Goal: Information Seeking & Learning: Learn about a topic

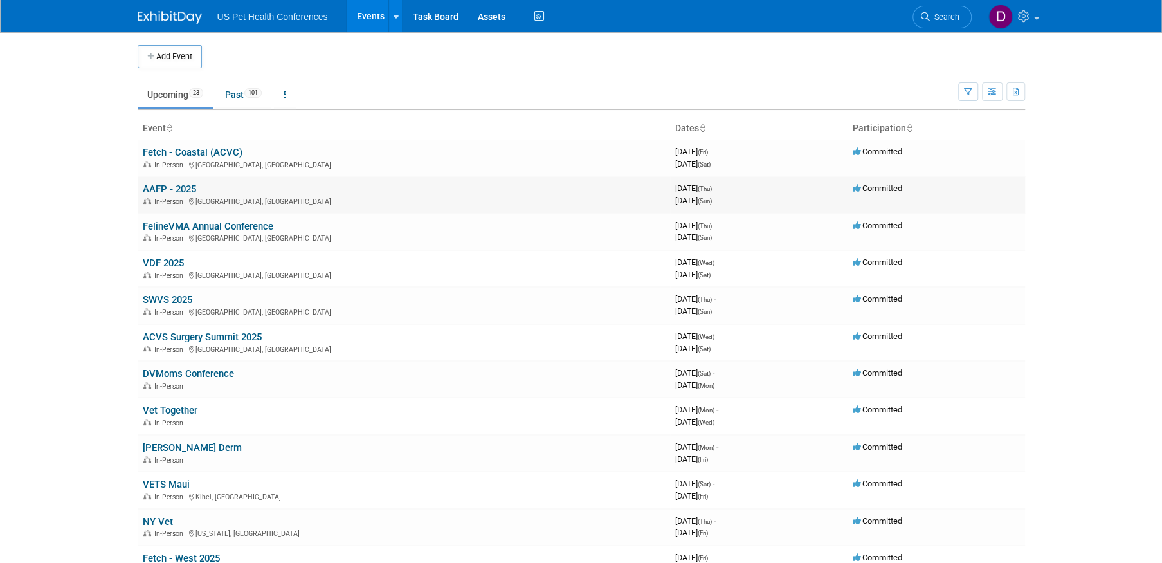
click at [189, 191] on link "AAFP - 2025" at bounding box center [169, 189] width 53 height 12
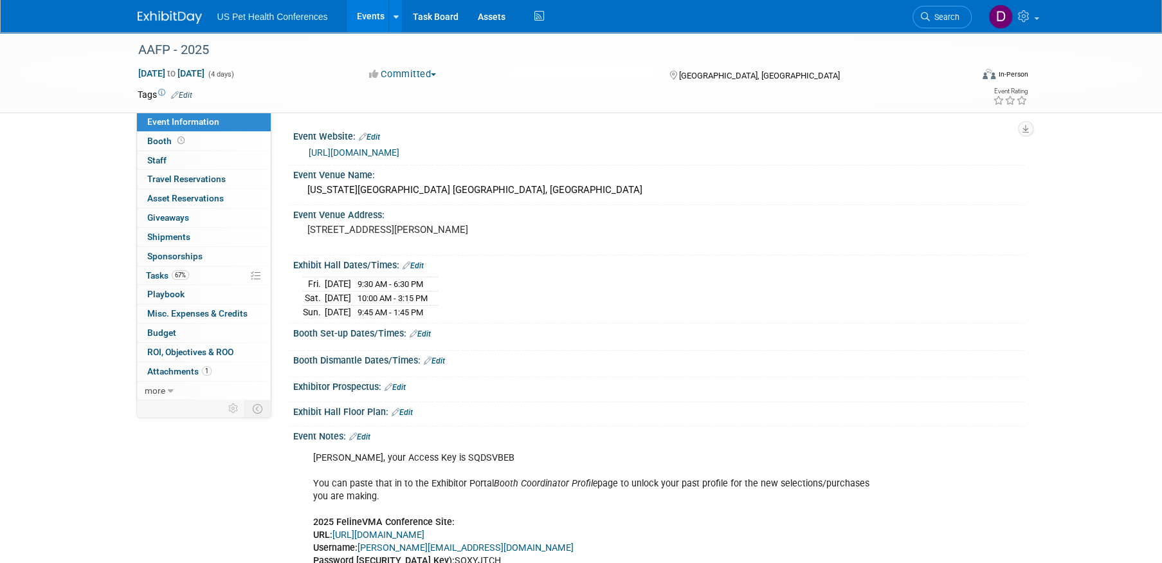
scroll to position [129, 0]
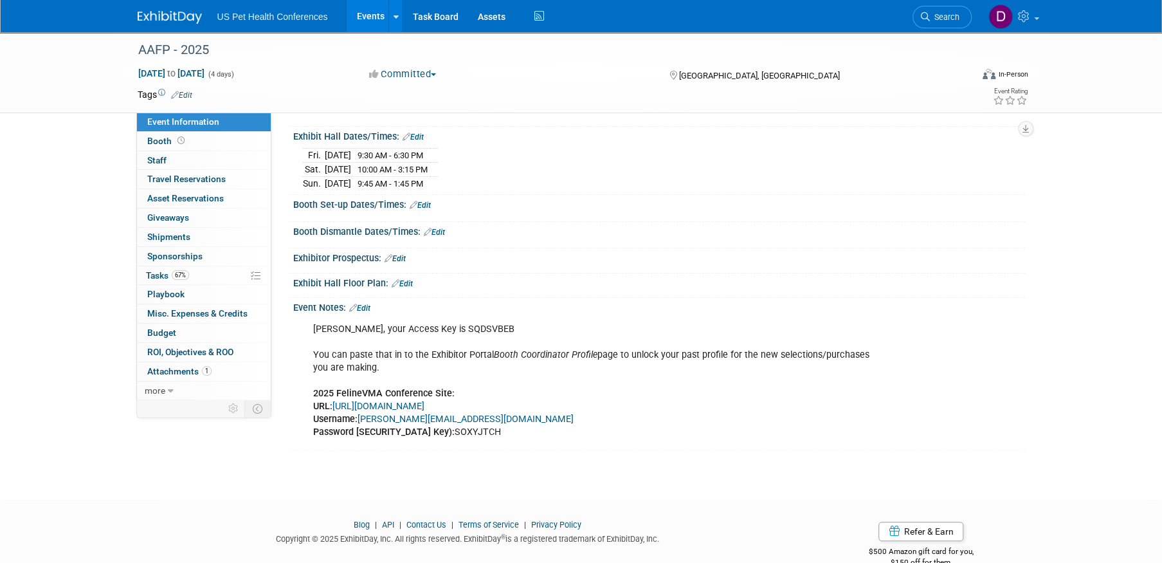
click at [425, 405] on link "[URL][DOMAIN_NAME]" at bounding box center [379, 406] width 92 height 11
click at [366, 14] on link "Events" at bounding box center [370, 16] width 47 height 32
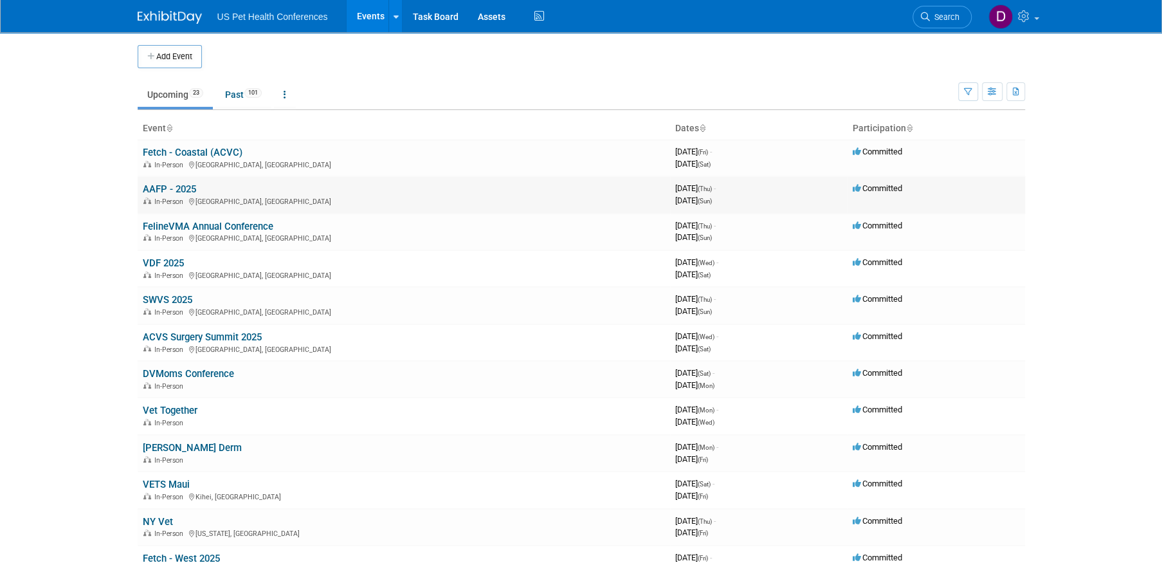
click at [167, 187] on link "AAFP - 2025" at bounding box center [169, 189] width 53 height 12
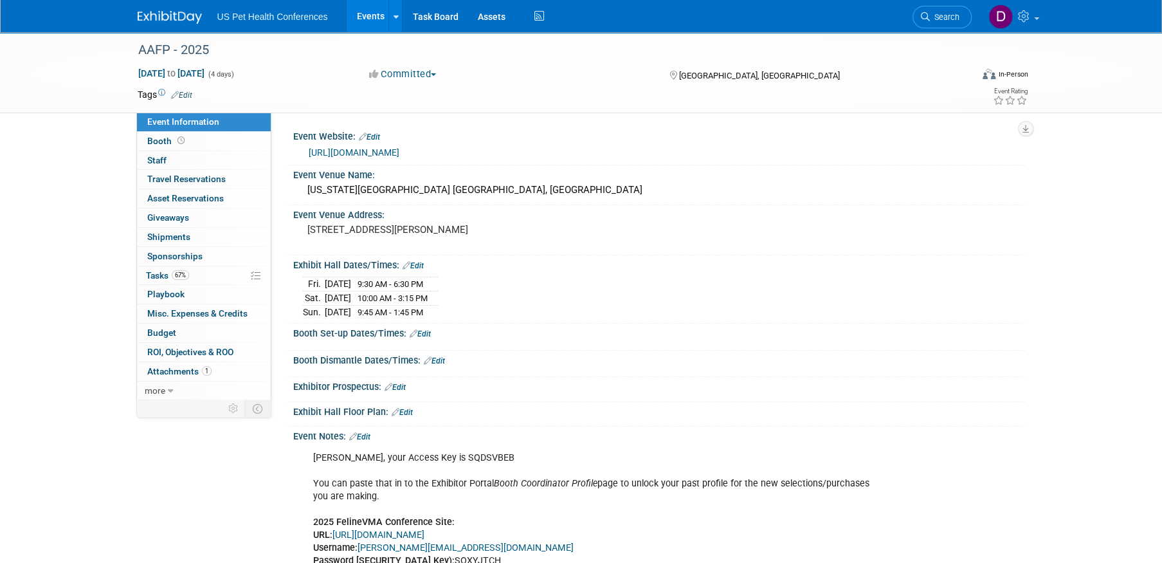
click at [371, 16] on link "Events" at bounding box center [370, 16] width 47 height 32
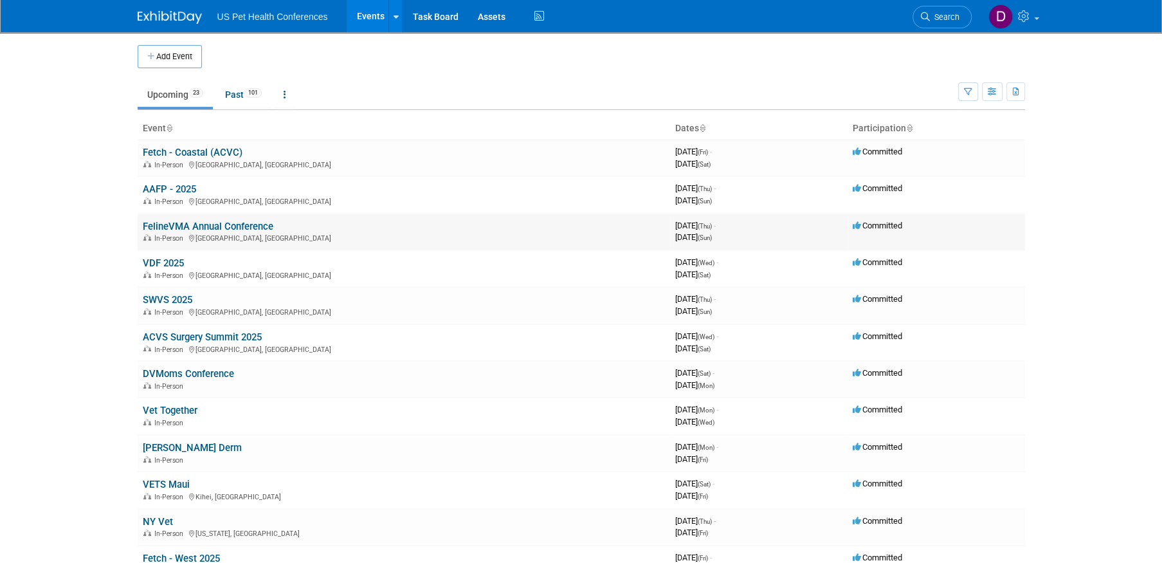
click at [249, 226] on link "FelineVMA Annual Conference" at bounding box center [208, 227] width 131 height 12
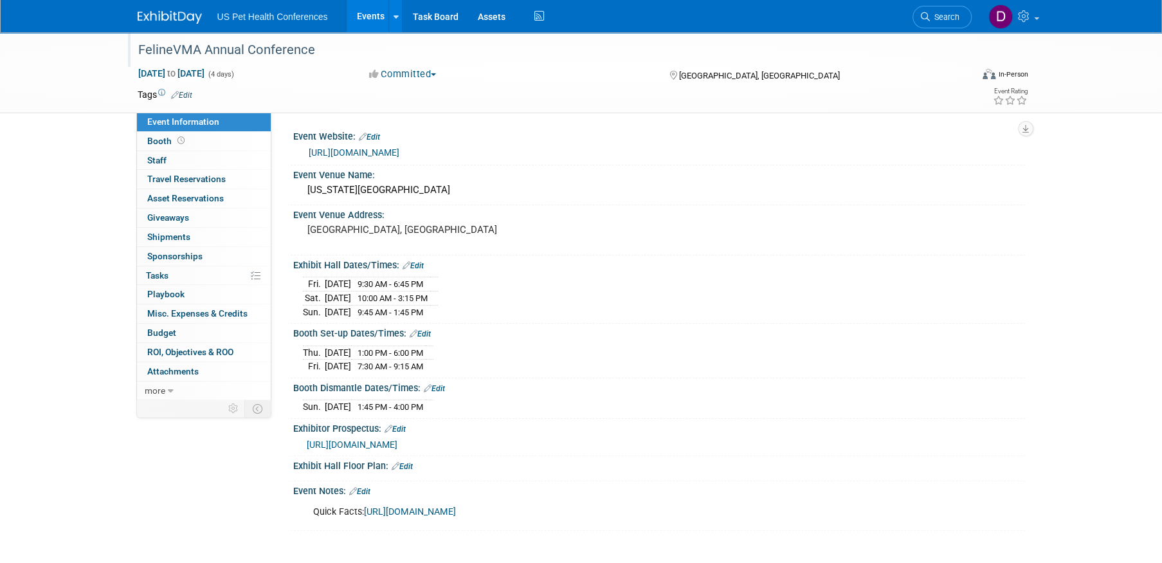
click at [255, 49] on div "FelineVMA Annual Conference" at bounding box center [543, 50] width 819 height 23
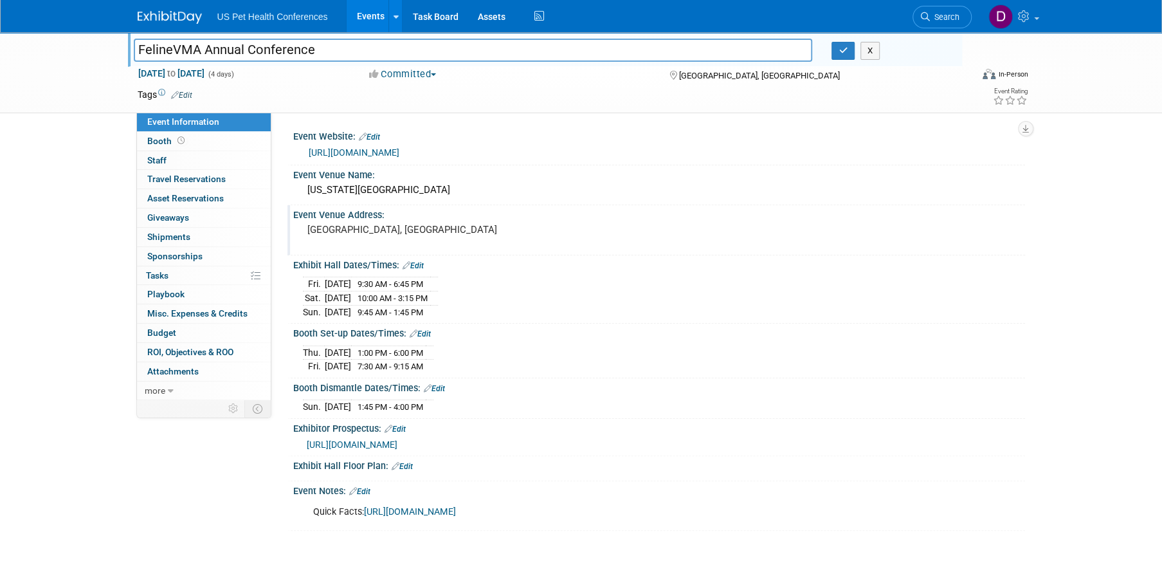
click at [710, 219] on div "Event Venue Address:" at bounding box center [659, 213] width 732 height 16
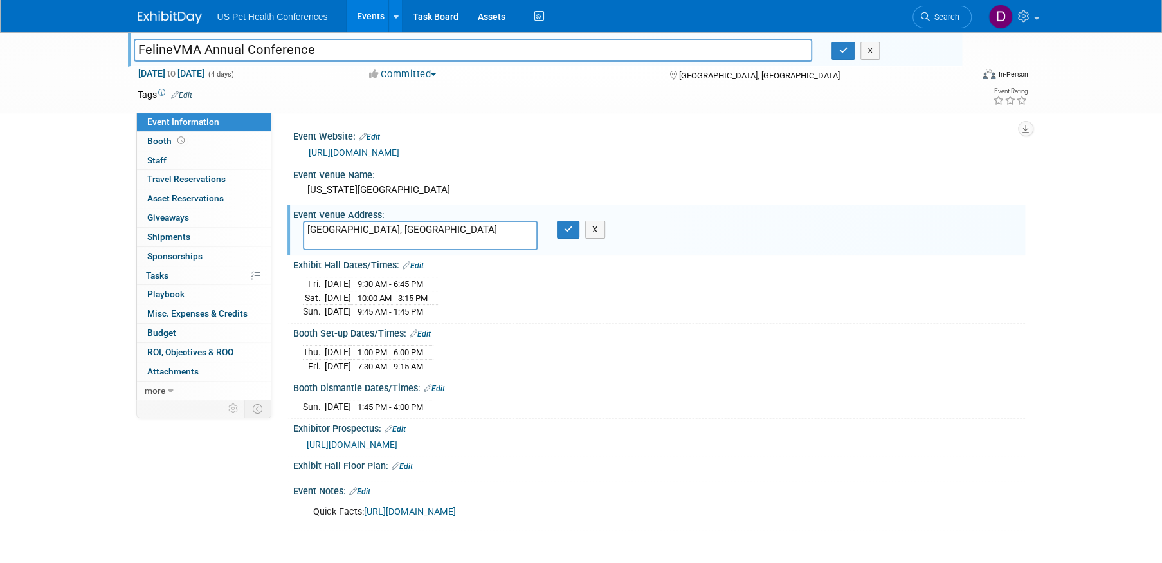
click at [362, 17] on link "Events" at bounding box center [370, 16] width 47 height 32
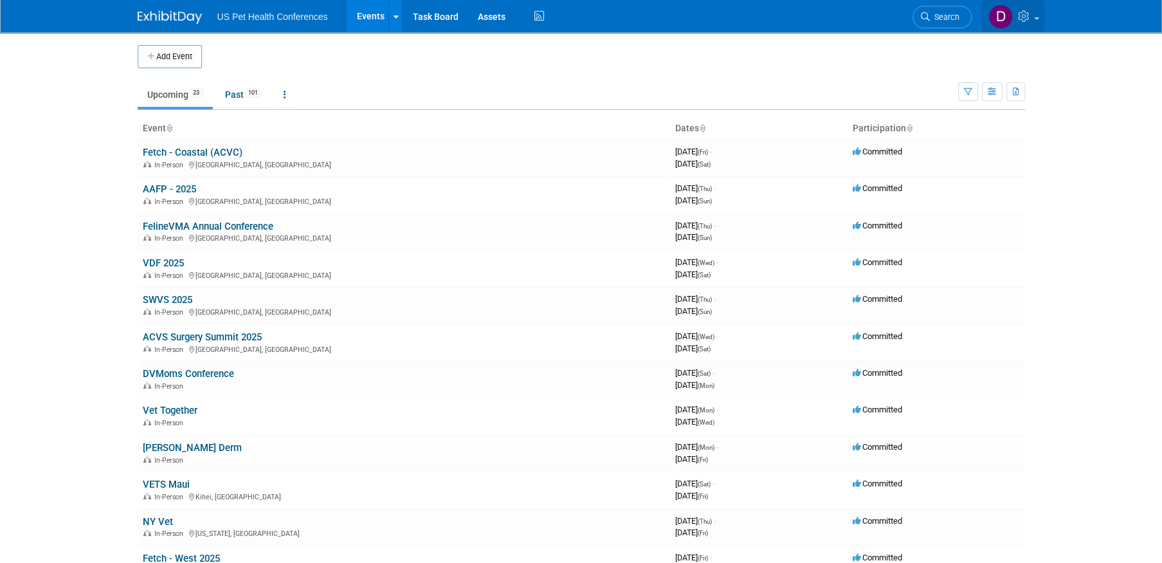
click at [1029, 21] on icon at bounding box center [1025, 16] width 15 height 12
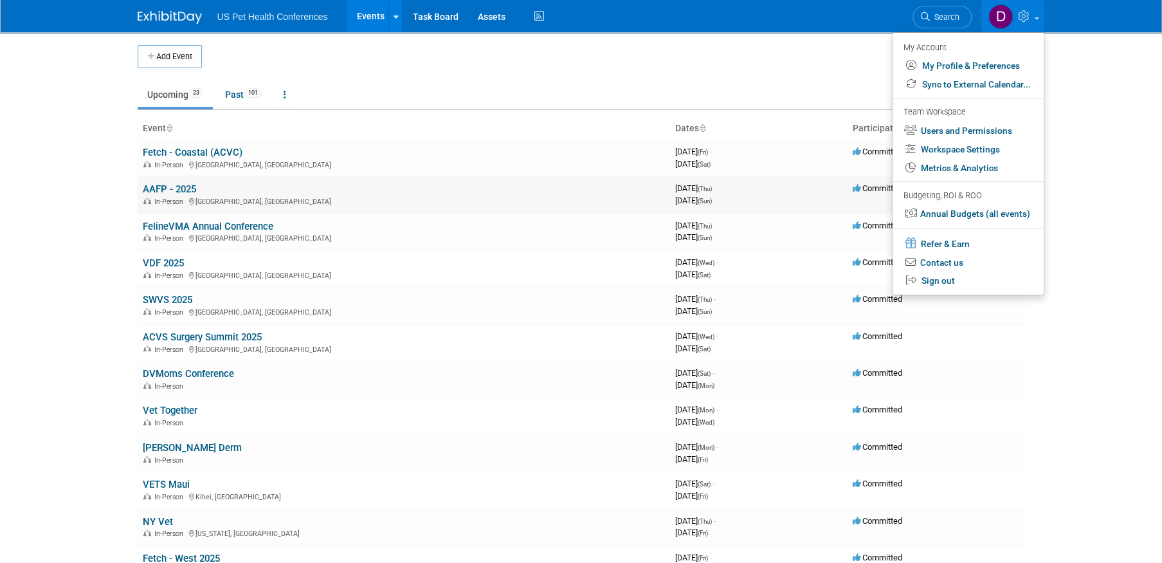
click at [183, 191] on link "AAFP - 2025" at bounding box center [169, 189] width 53 height 12
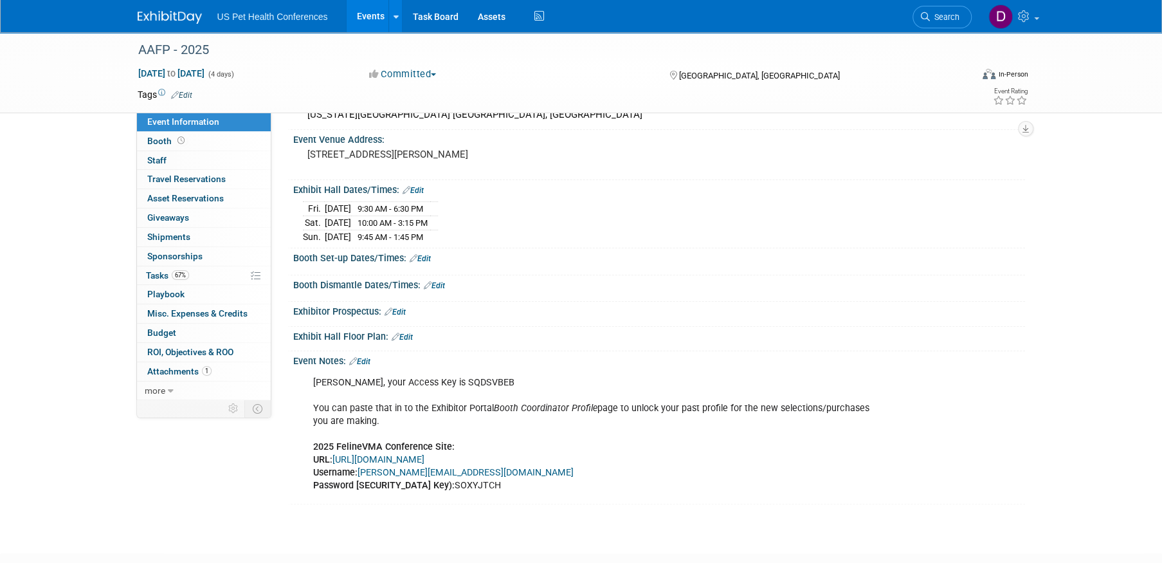
scroll to position [153, 0]
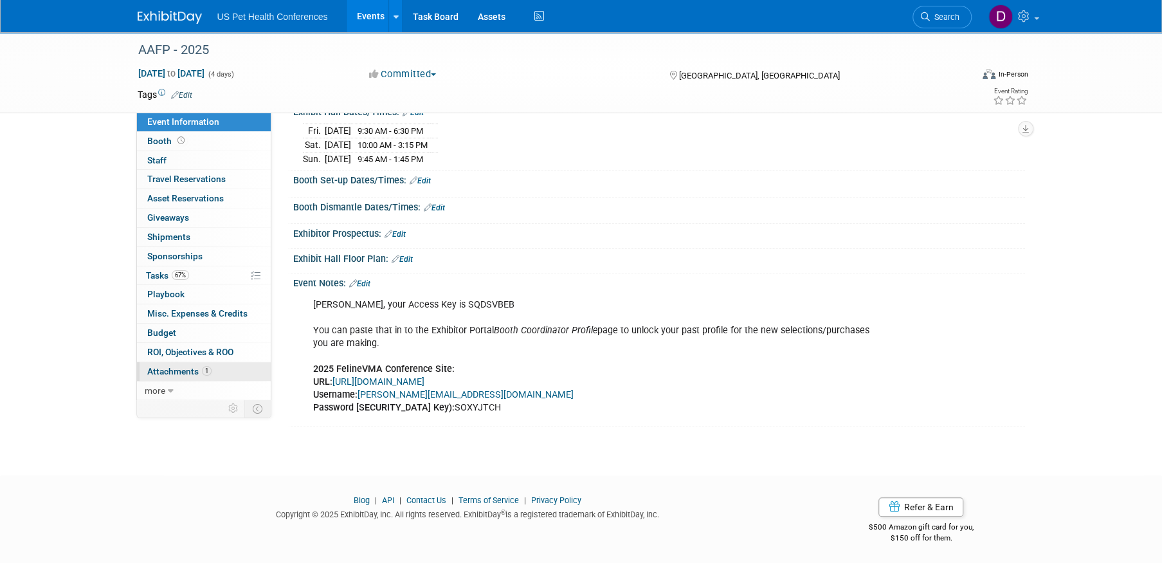
click at [178, 374] on span "Attachments 1" at bounding box center [179, 371] width 64 height 10
